Goal: Register for event/course

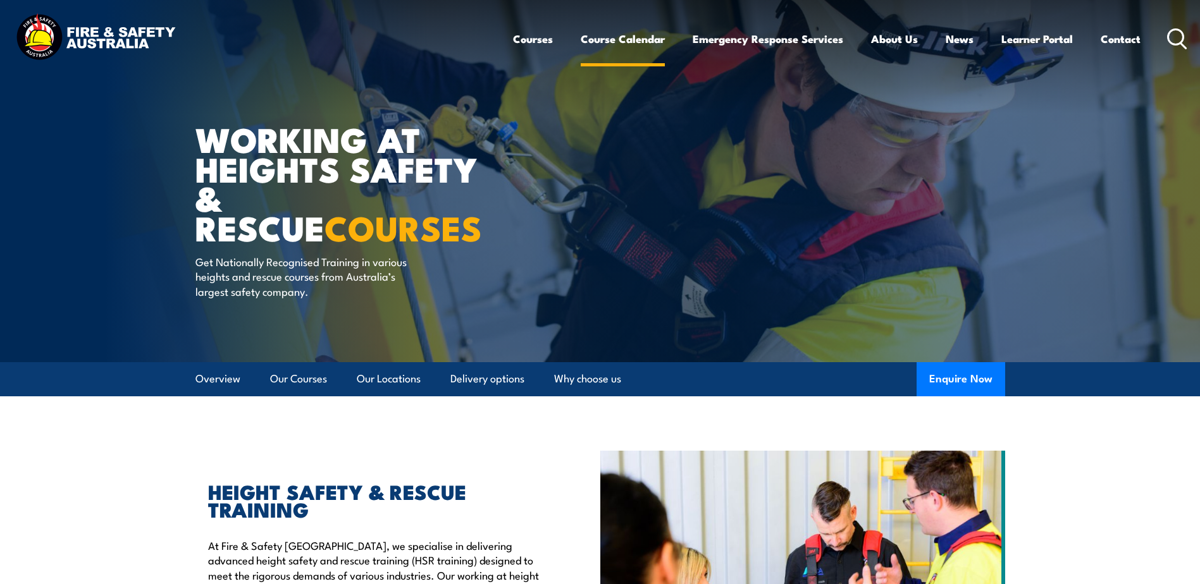
drag, startPoint x: 0, startPoint y: 0, endPoint x: 636, endPoint y: 39, distance: 636.8
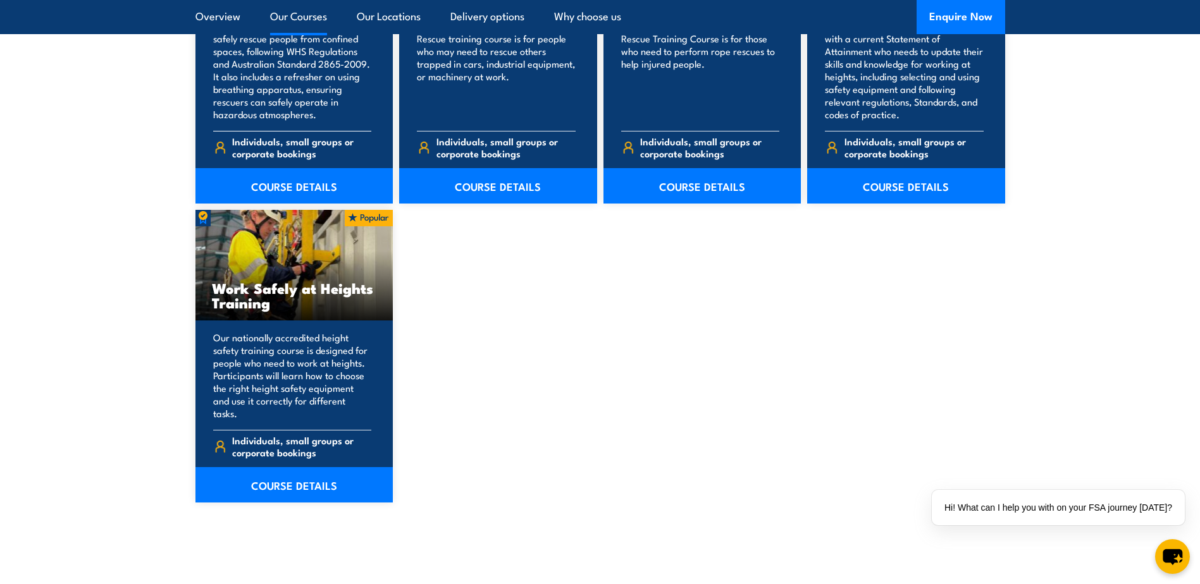
scroll to position [1518, 0]
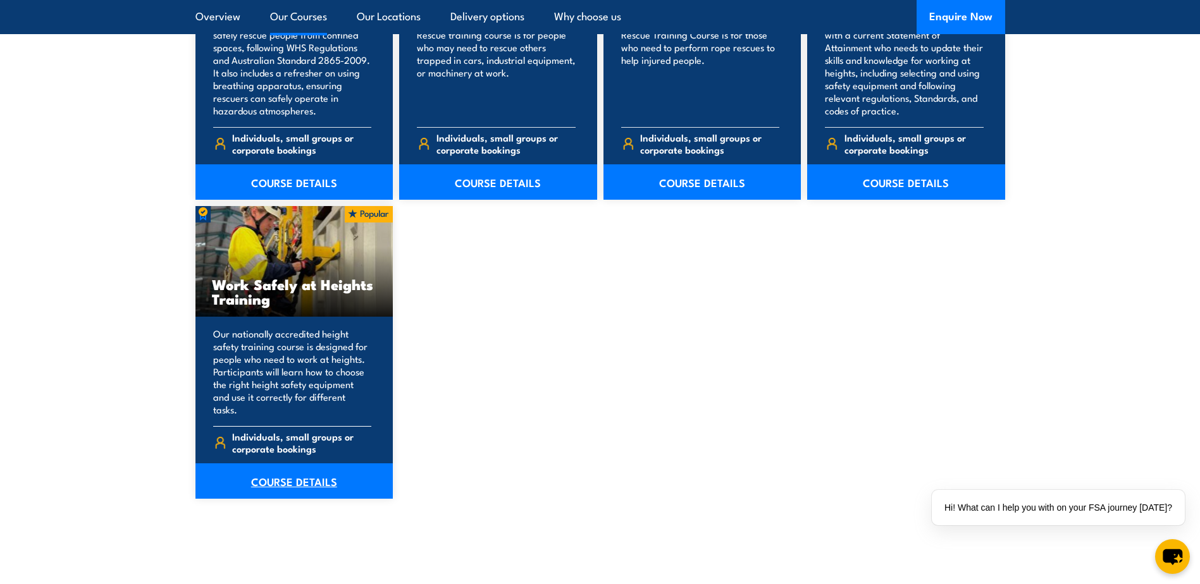
click at [293, 466] on link "COURSE DETAILS" at bounding box center [294, 481] width 198 height 35
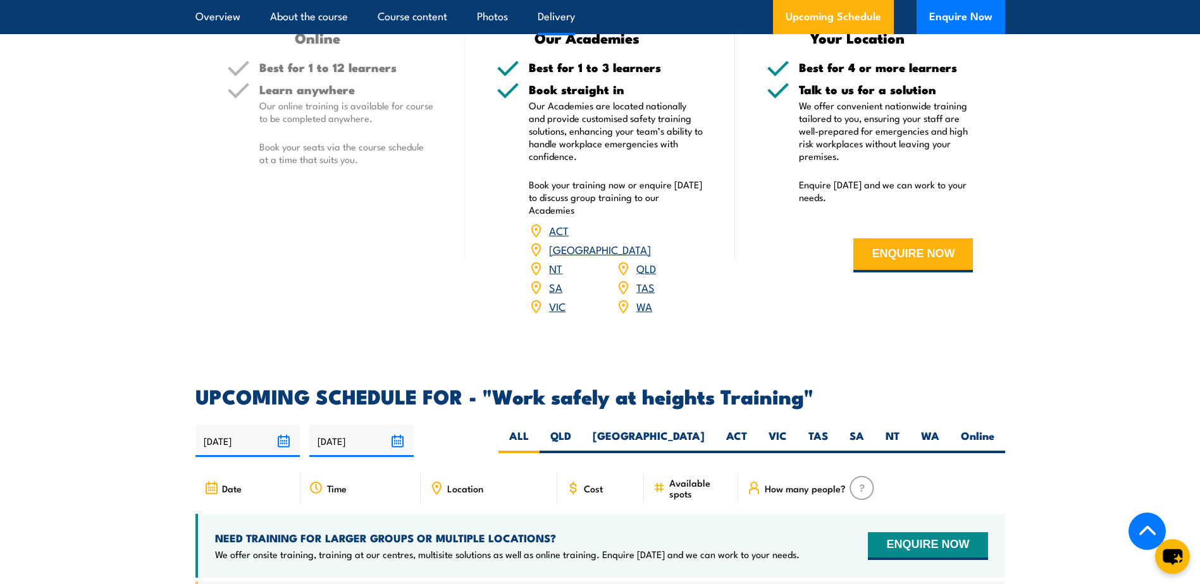
scroll to position [1834, 0]
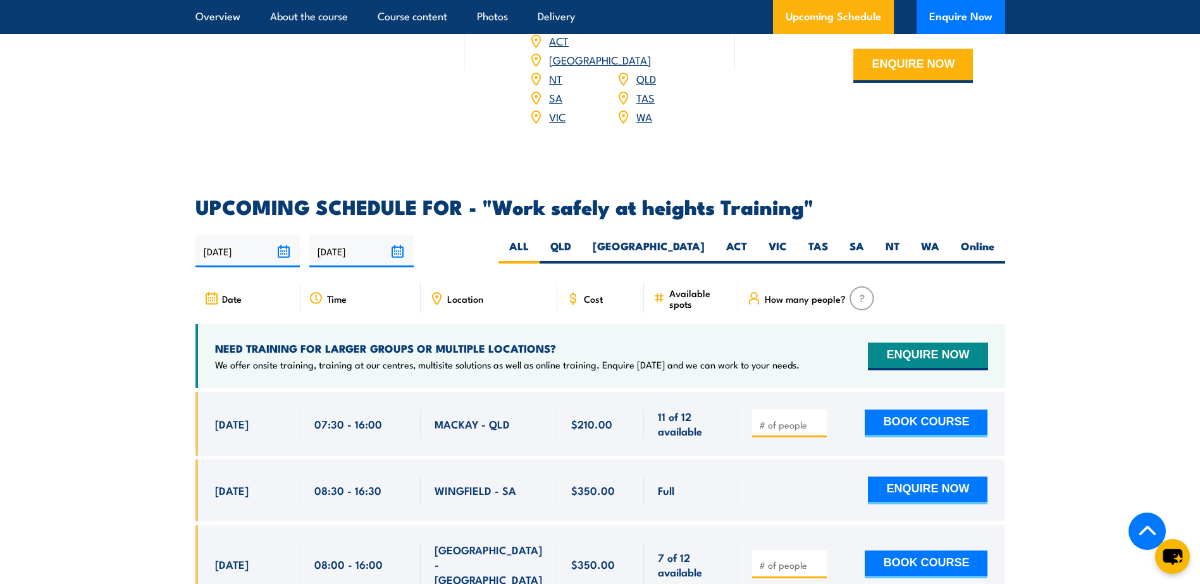
click at [463, 293] on span "Location" at bounding box center [465, 298] width 36 height 11
click at [439, 292] on icon at bounding box center [436, 299] width 14 height 14
click at [582, 239] on label "QLD" at bounding box center [560, 251] width 42 height 25
click at [579, 239] on input "QLD" at bounding box center [575, 243] width 8 height 8
radio input "true"
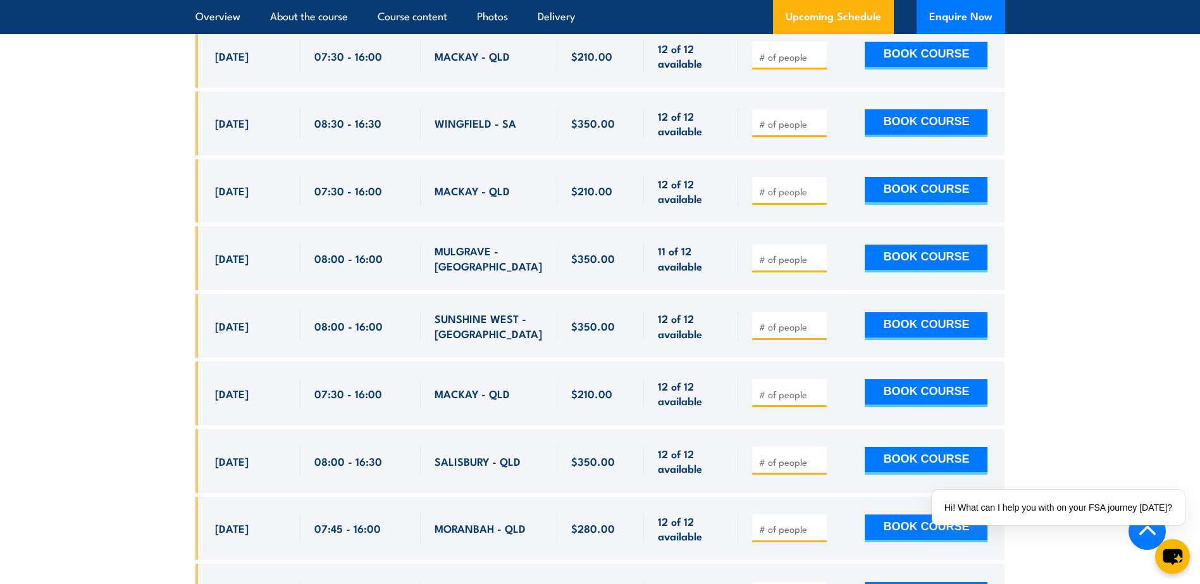
scroll to position [3151, 0]
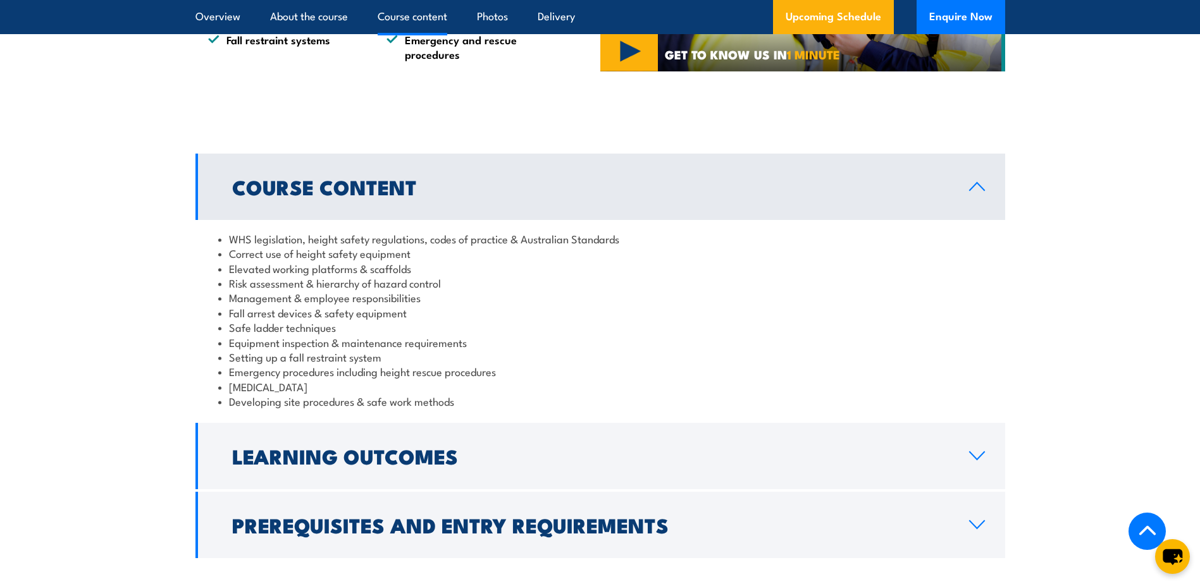
scroll to position [1012, 0]
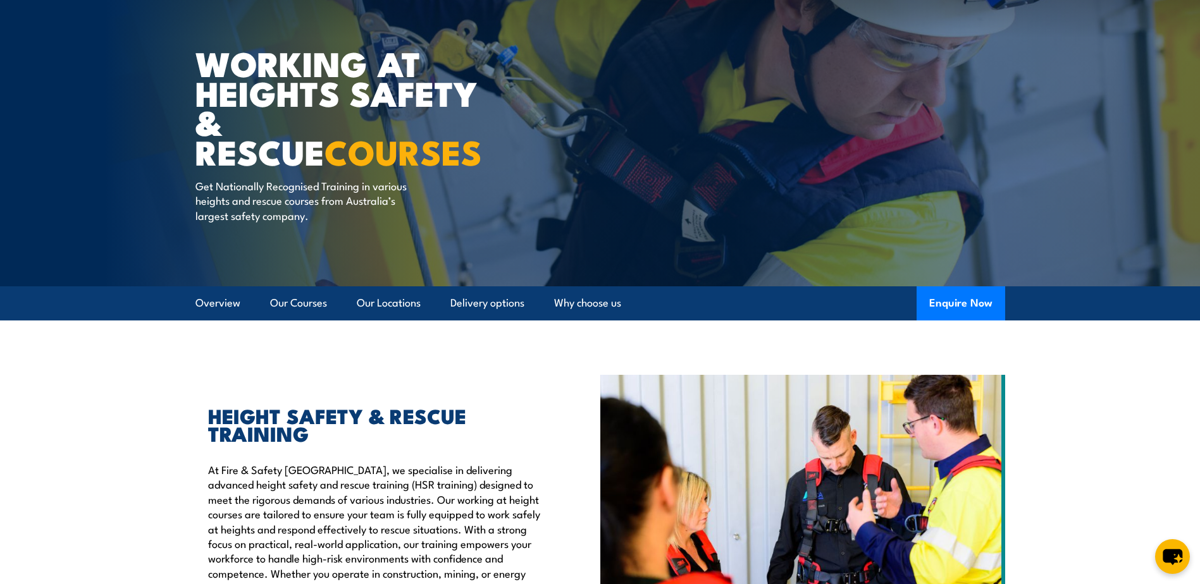
scroll to position [126, 0]
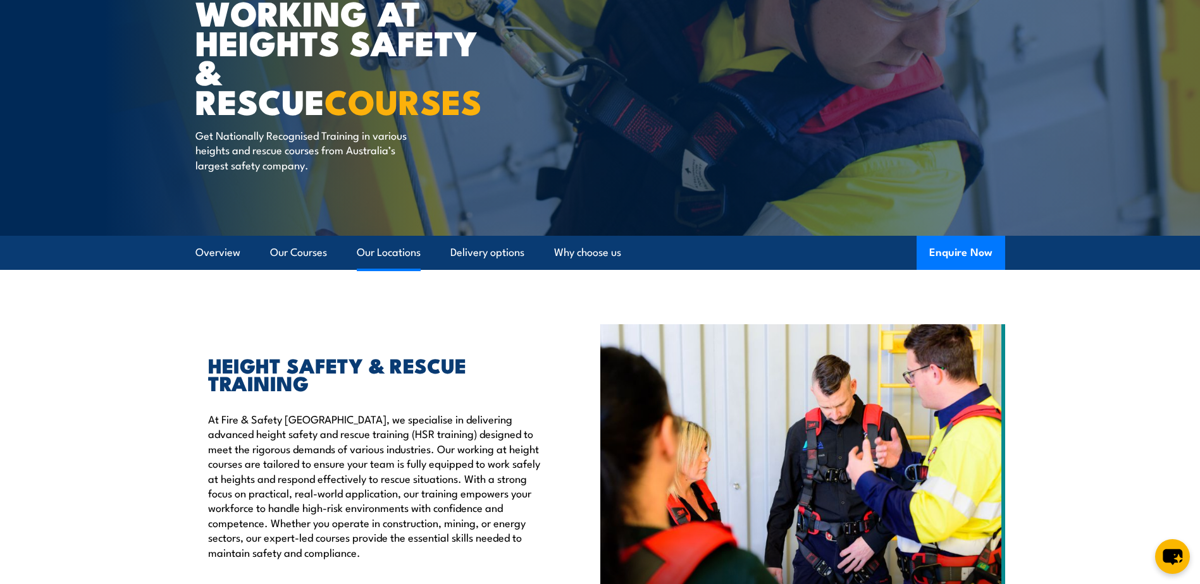
click at [414, 254] on link "Our Locations" at bounding box center [389, 253] width 64 height 34
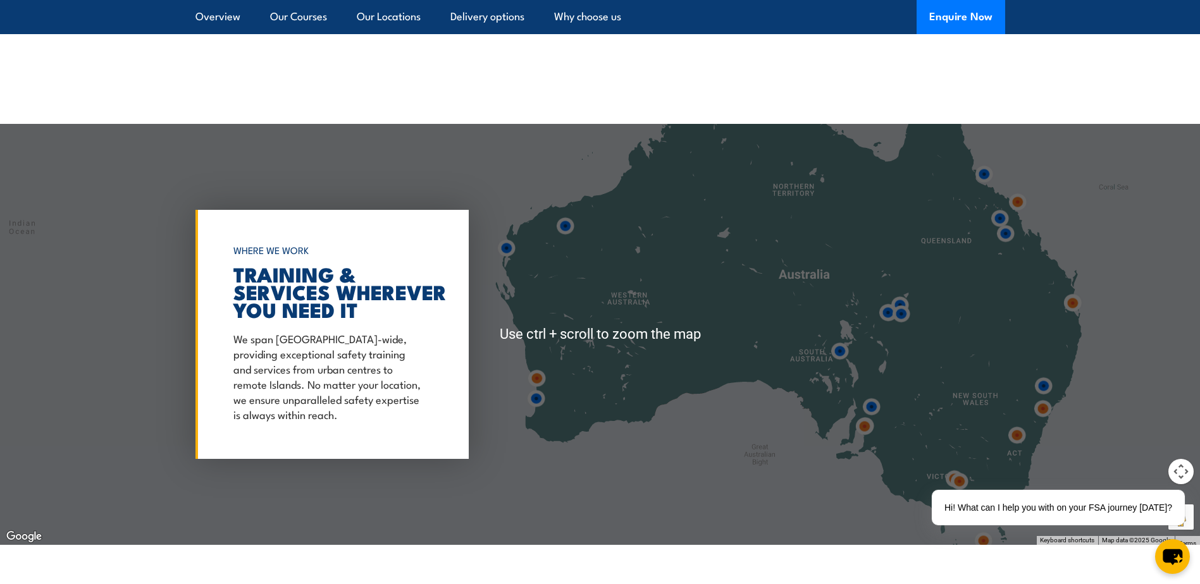
scroll to position [1978, 0]
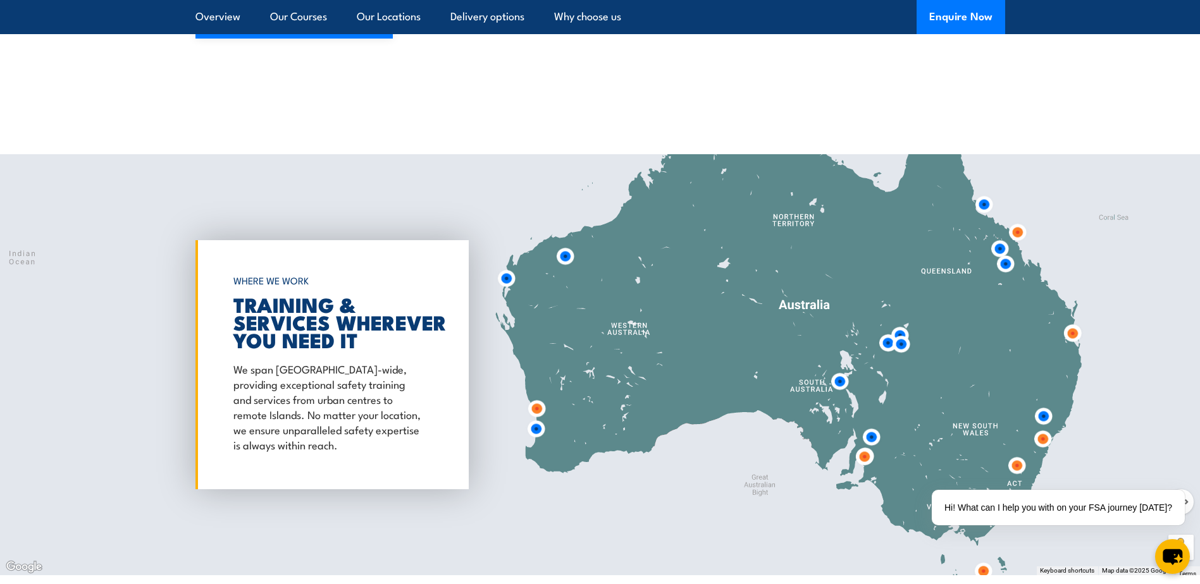
click at [1015, 221] on img at bounding box center [1017, 232] width 23 height 23
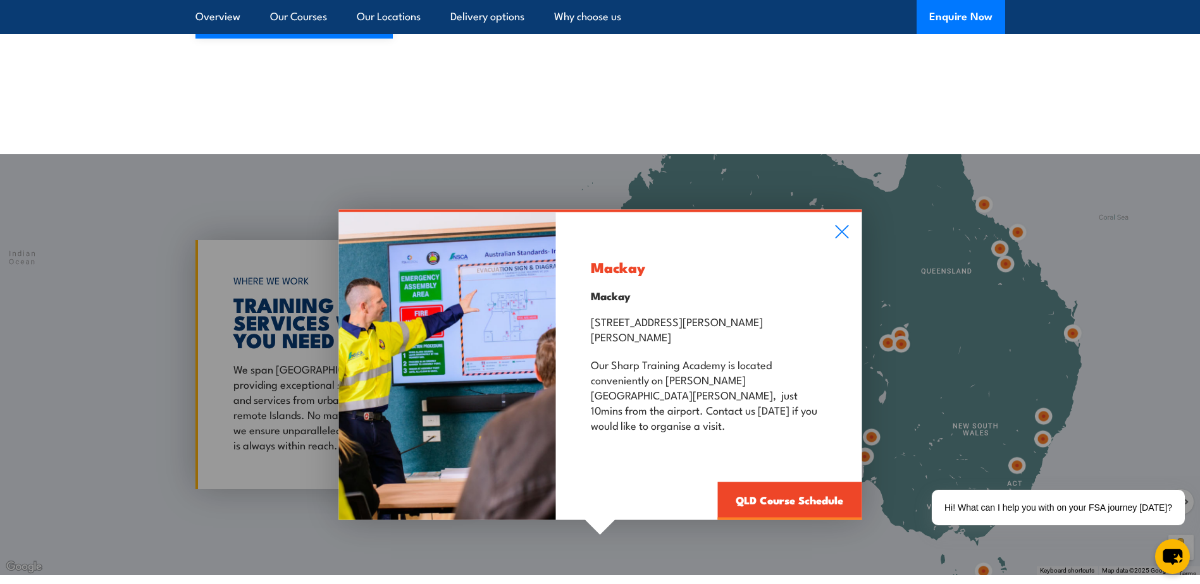
click at [989, 194] on div "Mackay Mackay [STREET_ADDRESS][PERSON_NAME][PERSON_NAME] Our [GEOGRAPHIC_DATA] …" at bounding box center [600, 364] width 1200 height 421
click at [983, 194] on div "Mackay Mackay [STREET_ADDRESS][PERSON_NAME][PERSON_NAME] Our [GEOGRAPHIC_DATA] …" at bounding box center [600, 364] width 1200 height 421
click at [840, 236] on icon at bounding box center [841, 232] width 13 height 13
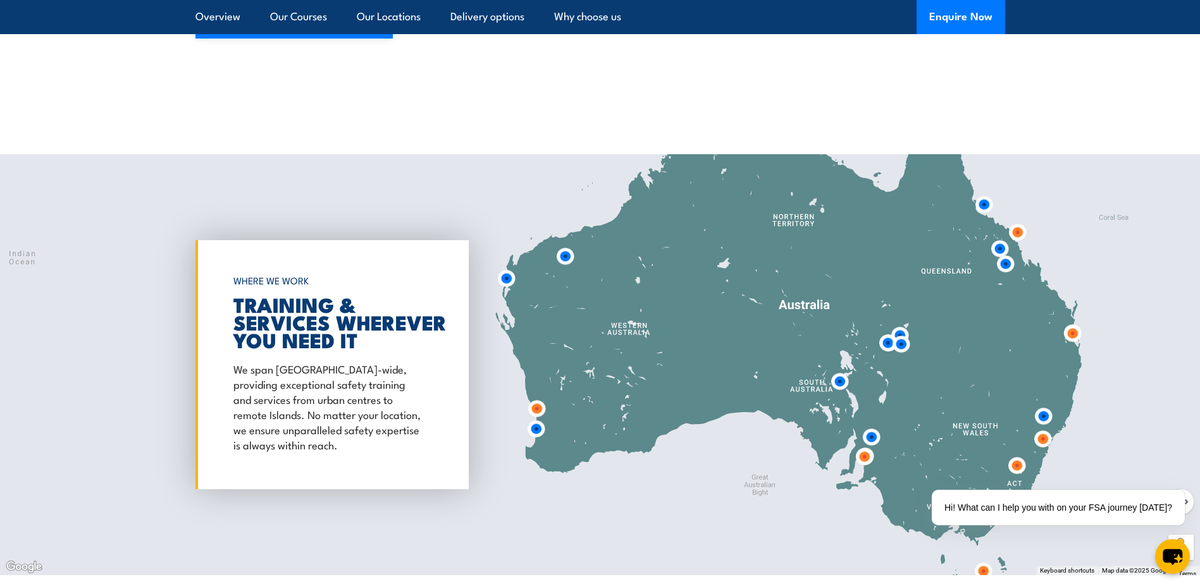
click at [981, 193] on img at bounding box center [983, 204] width 23 height 23
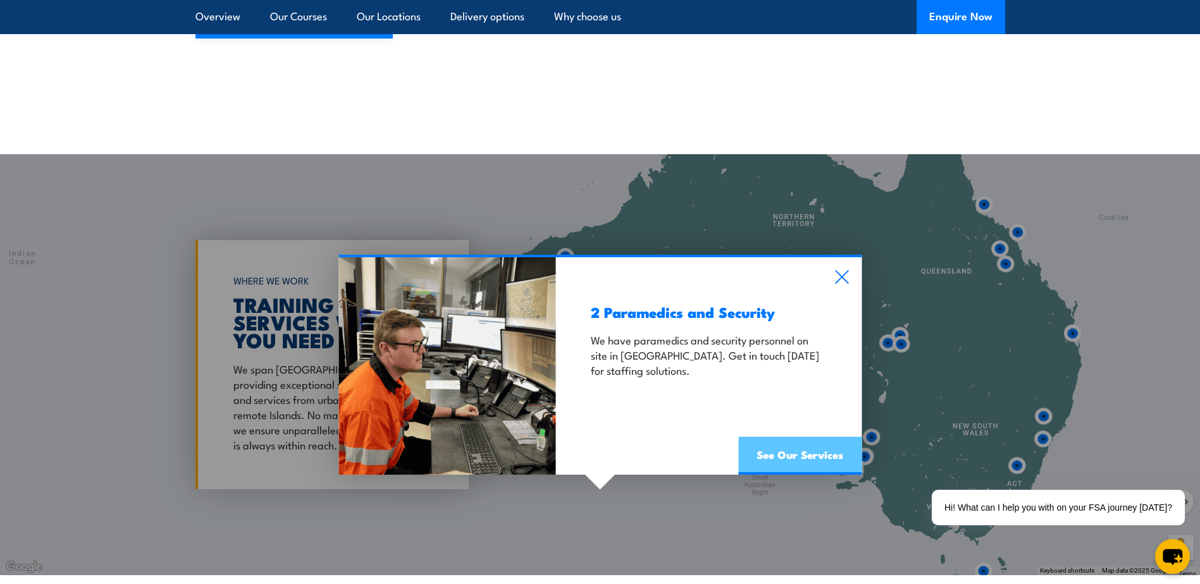
click at [804, 437] on link "See Our Services" at bounding box center [799, 456] width 123 height 38
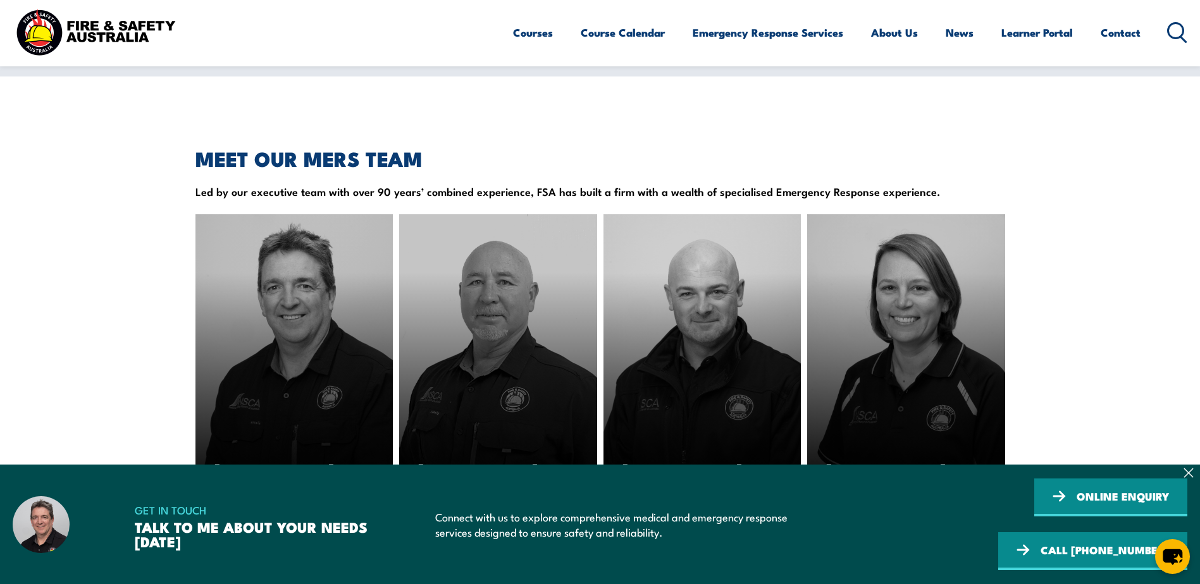
scroll to position [1585, 0]
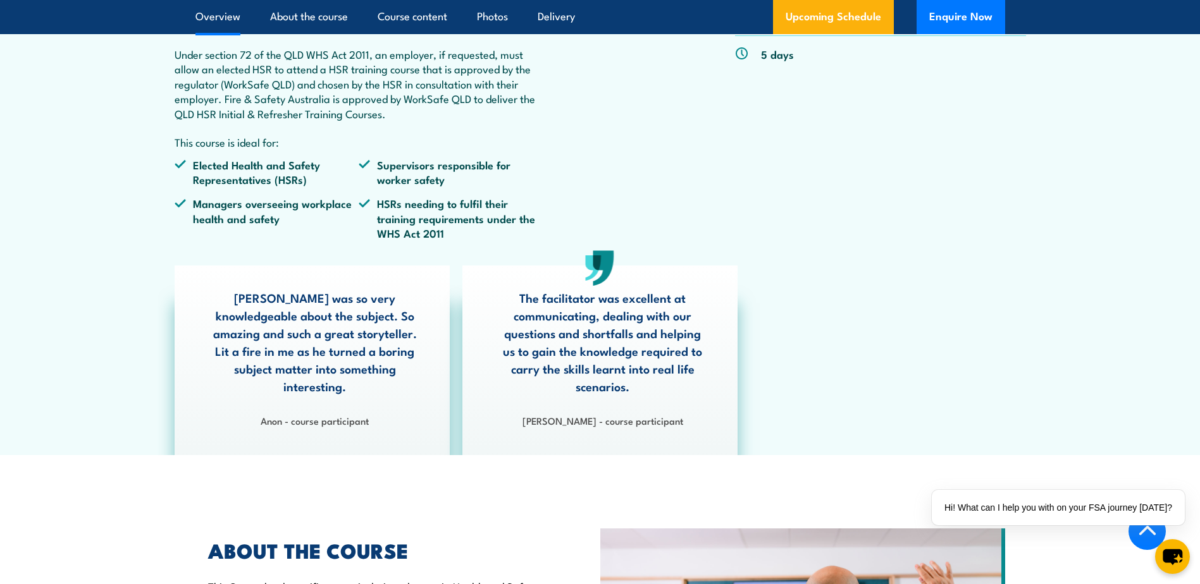
scroll to position [569, 0]
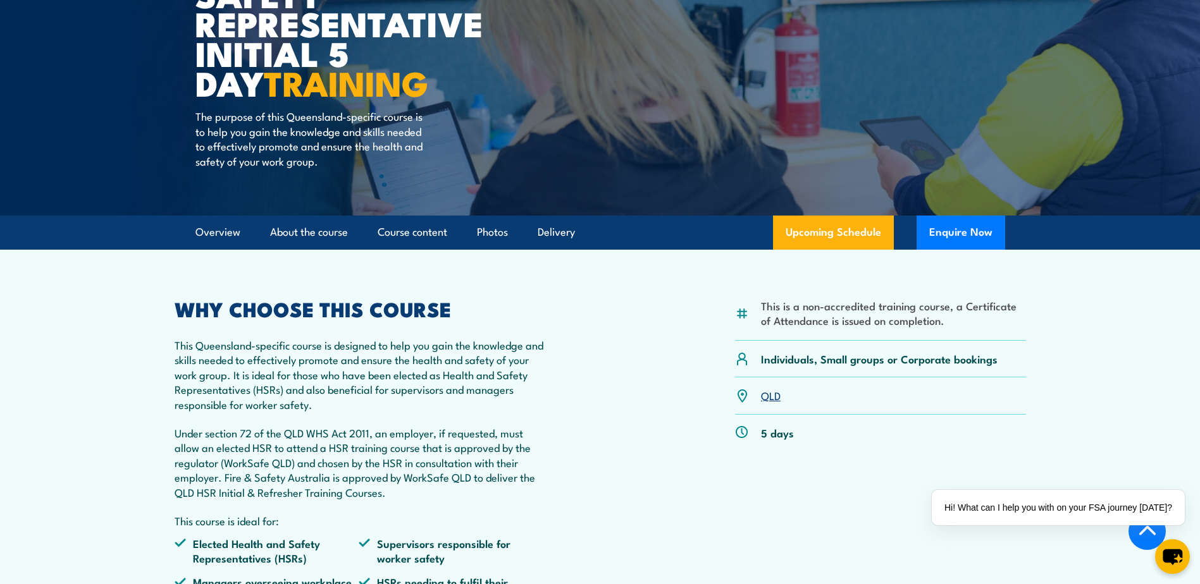
scroll to position [253, 0]
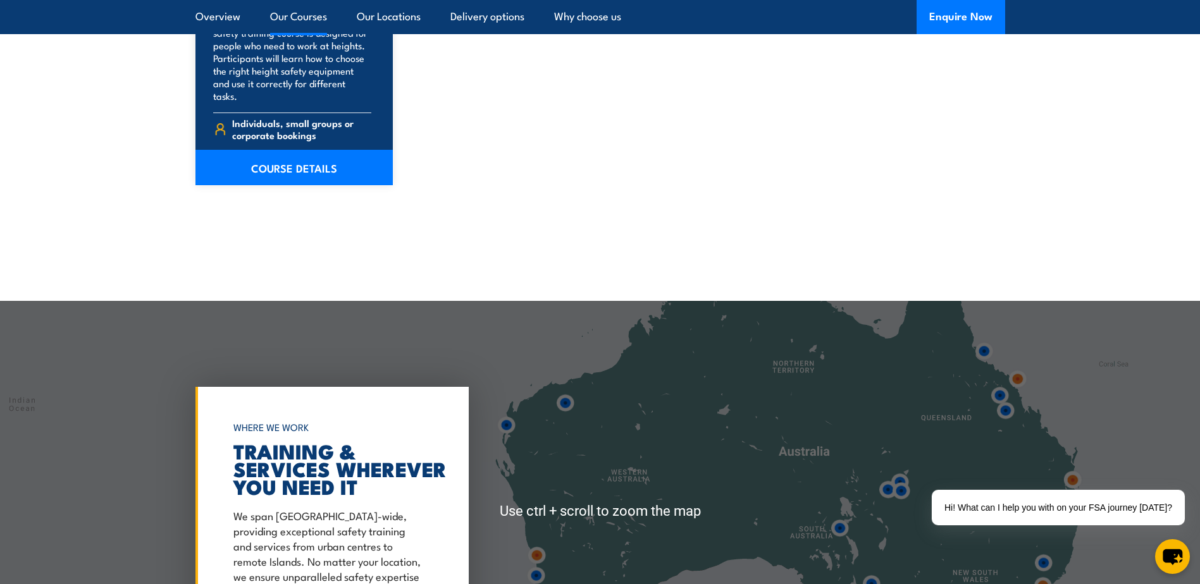
scroll to position [1897, 0]
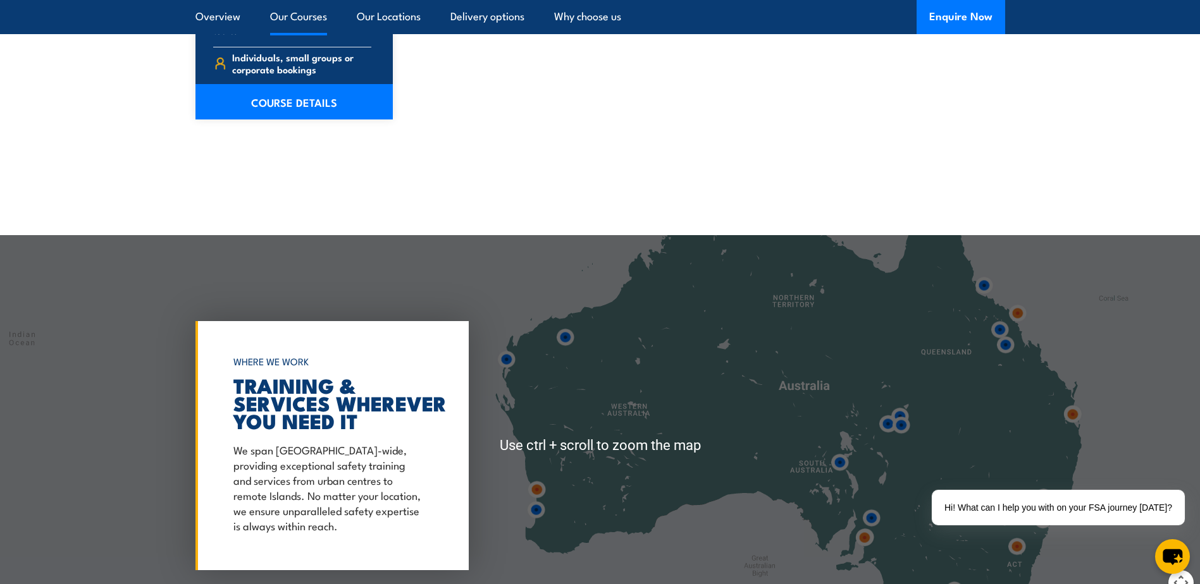
click at [934, 317] on div at bounding box center [600, 445] width 1200 height 421
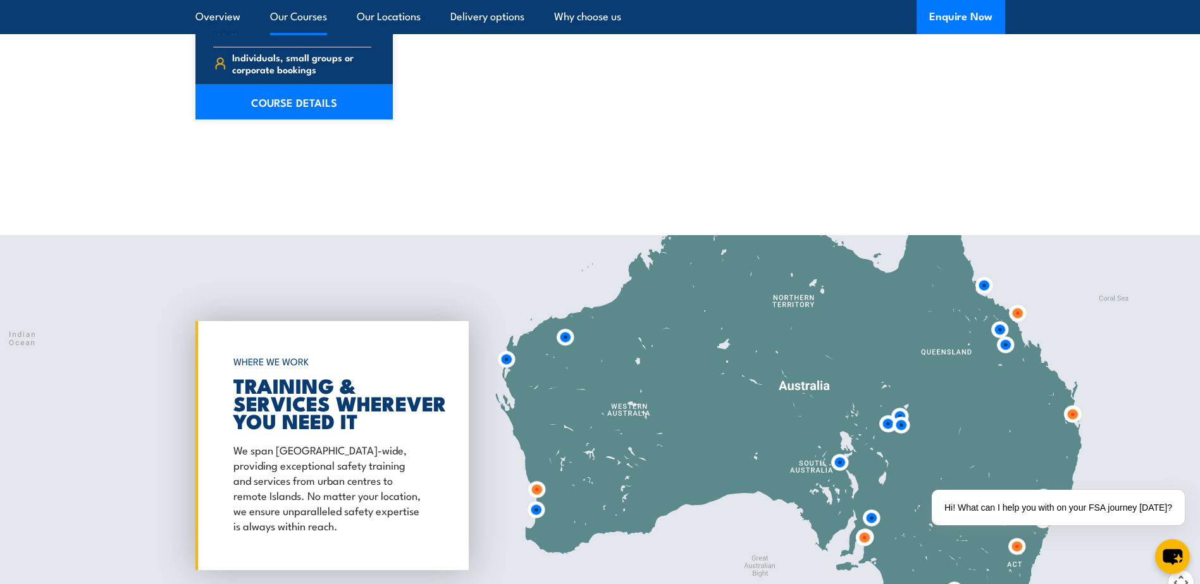
click at [986, 274] on img at bounding box center [983, 285] width 23 height 23
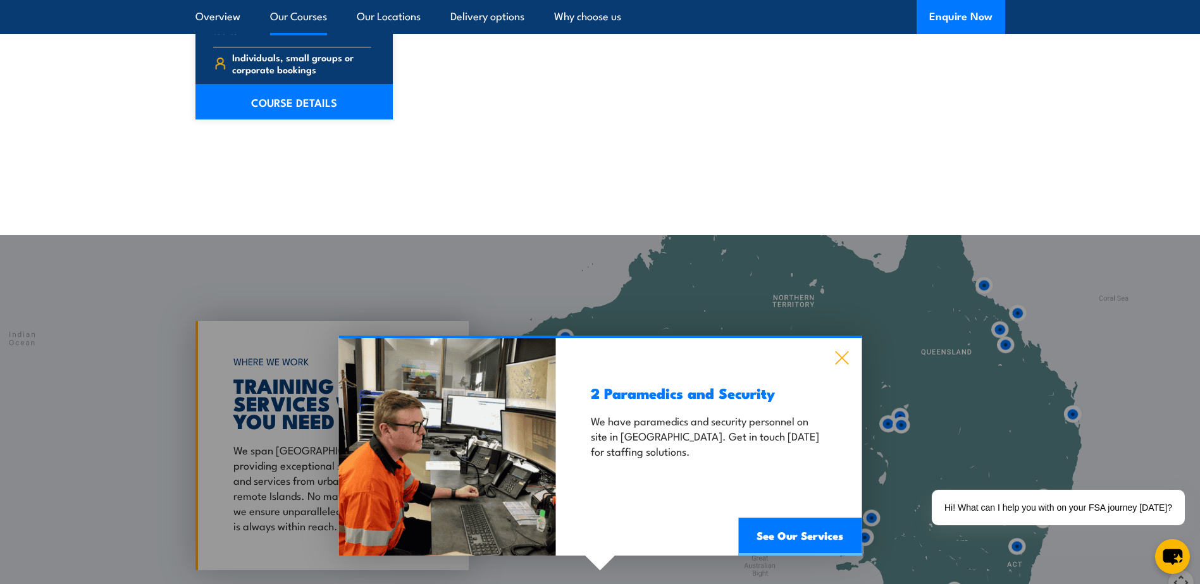
click at [844, 352] on icon at bounding box center [841, 358] width 13 height 13
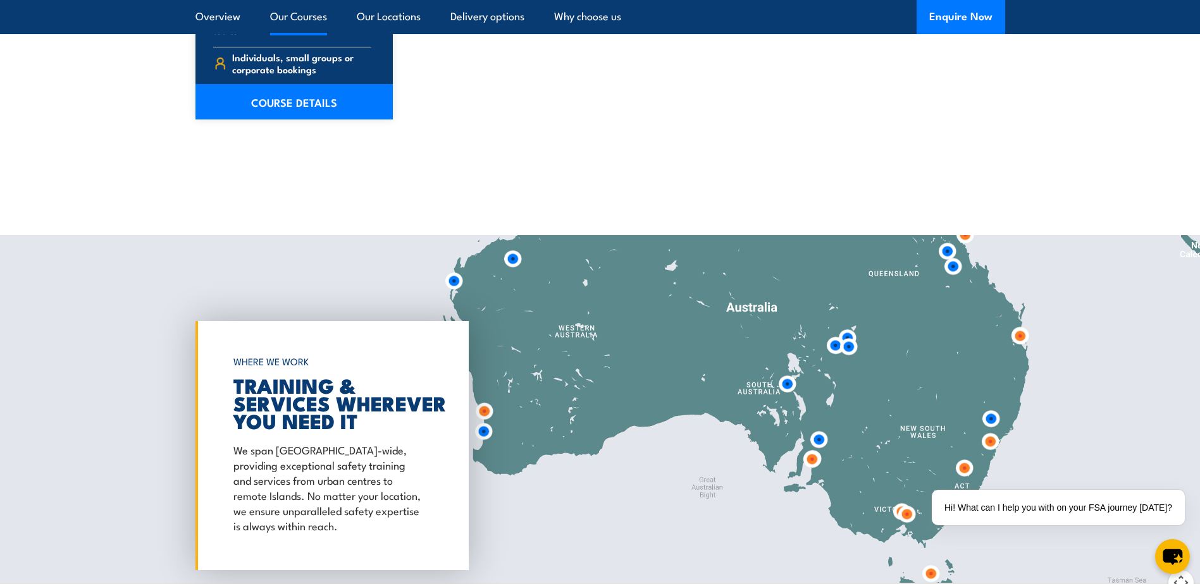
drag, startPoint x: 948, startPoint y: 406, endPoint x: 889, endPoint y: 317, distance: 106.8
click at [889, 317] on div at bounding box center [600, 445] width 1200 height 421
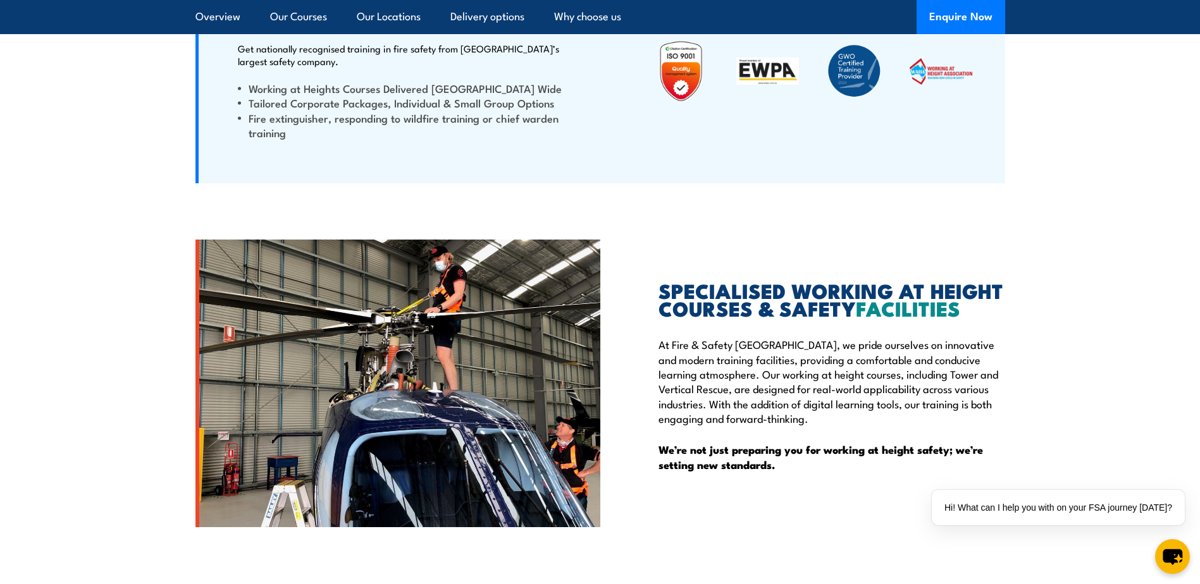
scroll to position [3225, 0]
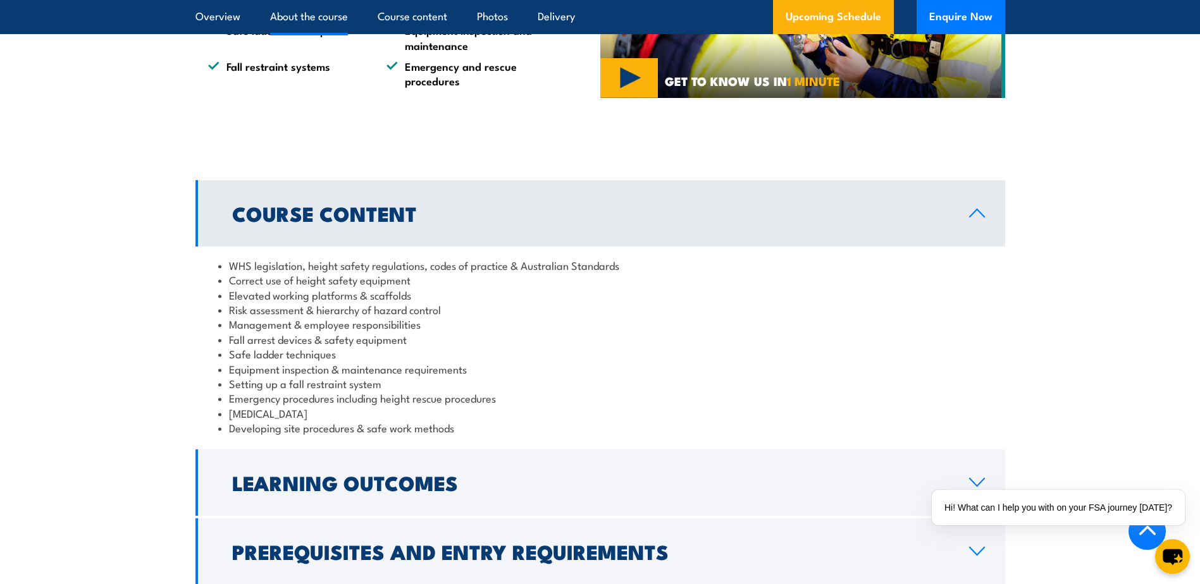
scroll to position [506, 0]
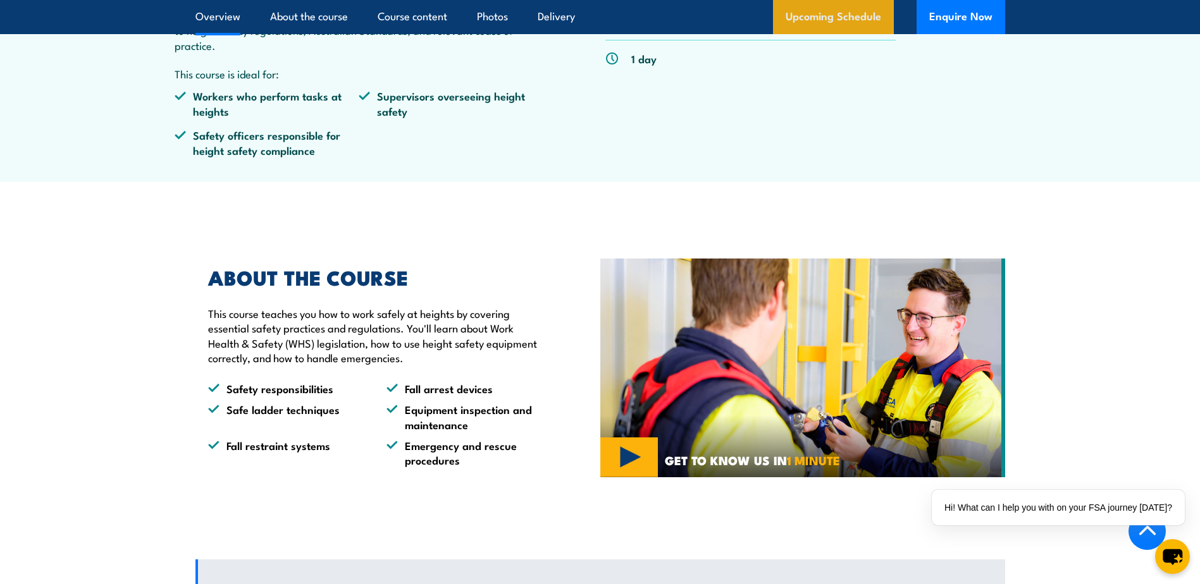
click at [817, 19] on link "Upcoming Schedule" at bounding box center [833, 17] width 121 height 34
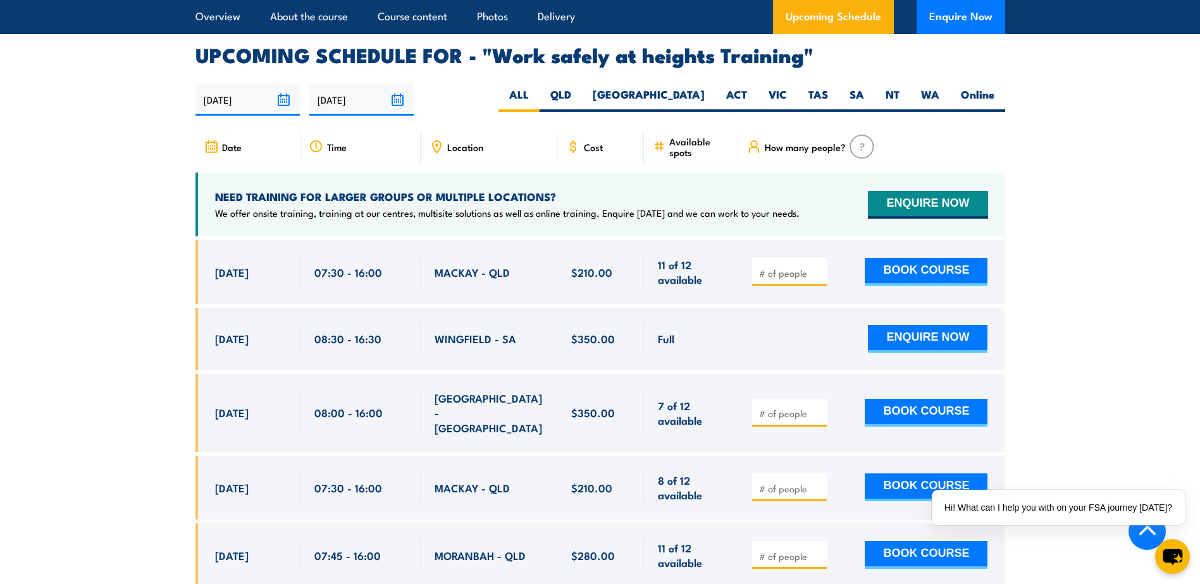
scroll to position [2012, 0]
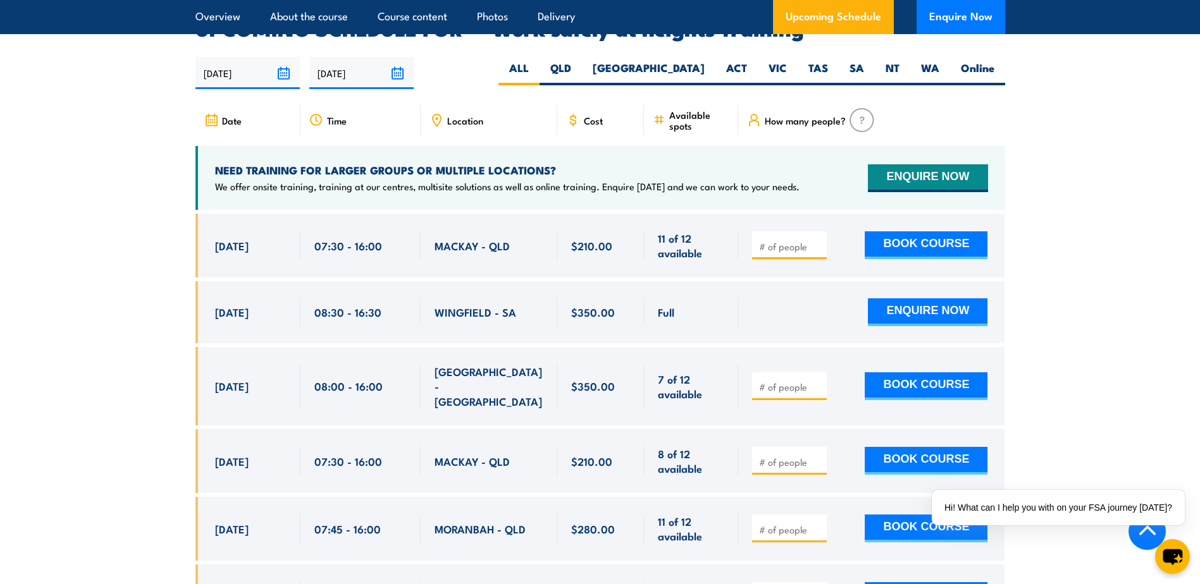
click at [773, 235] on div at bounding box center [789, 245] width 75 height 28
click at [776, 240] on input "number" at bounding box center [790, 246] width 63 height 13
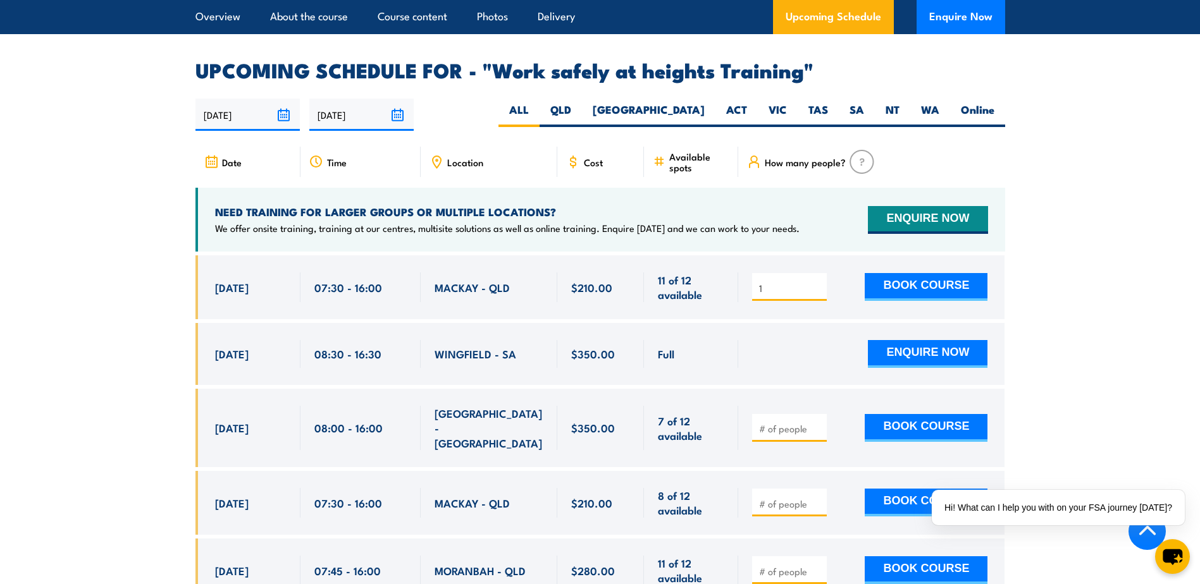
scroll to position [1949, 0]
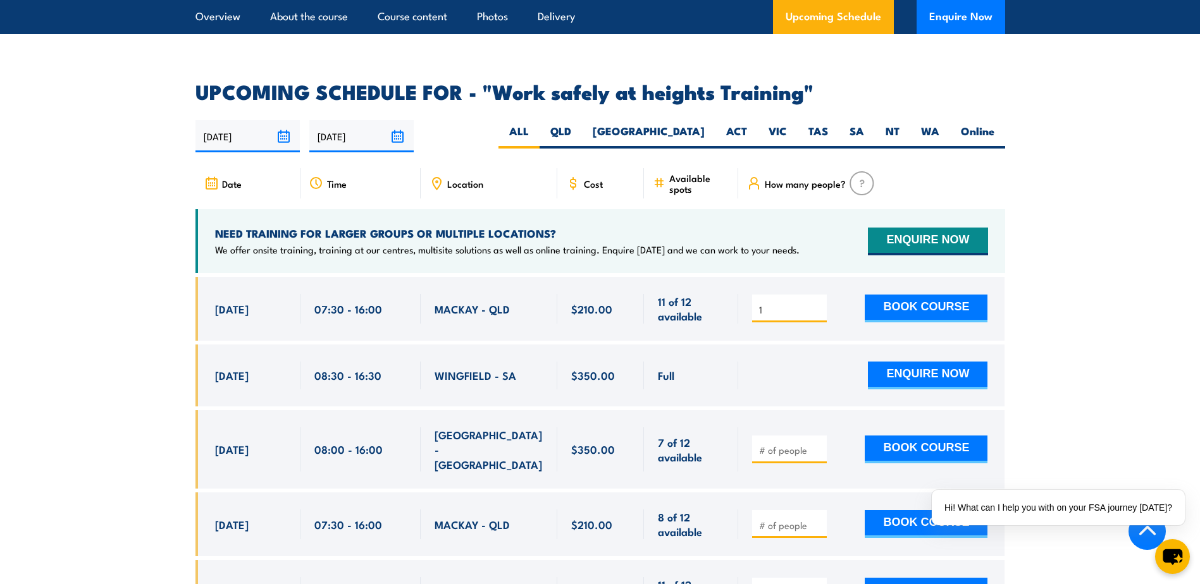
type input "1"
click at [555, 243] on p "We offer onsite training, training at our centres, multisite solutions as well …" at bounding box center [507, 249] width 584 height 13
